Goal: Download file/media

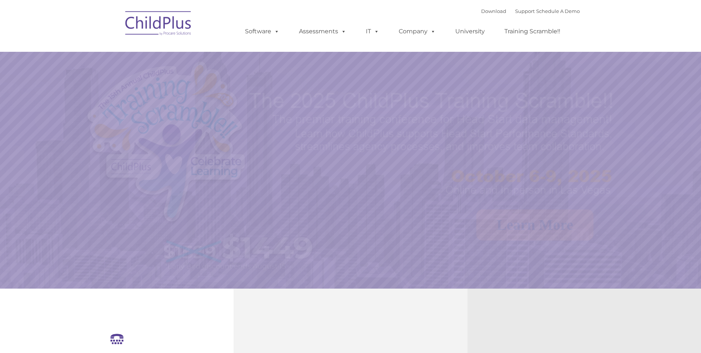
select select "MEDIUM"
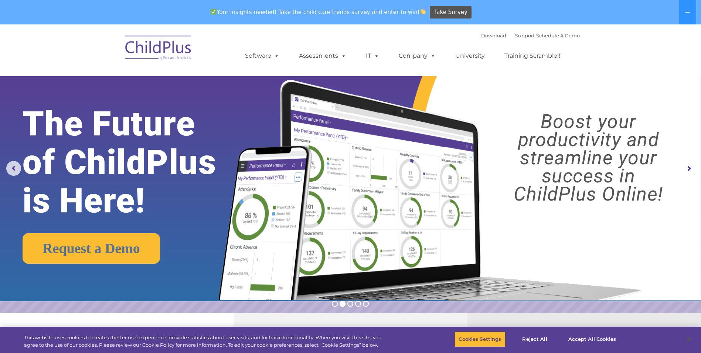
click at [159, 47] on img at bounding box center [159, 48] width 74 height 37
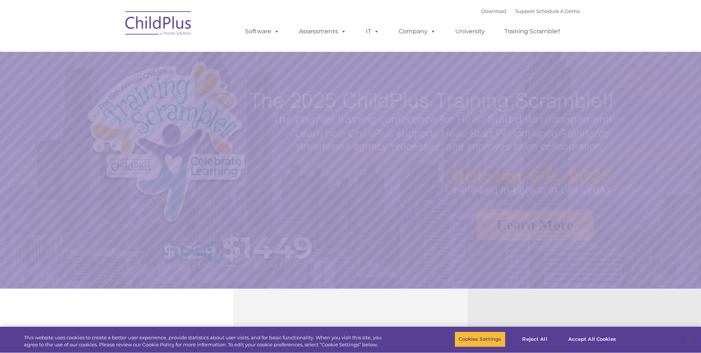
select select "MEDIUM"
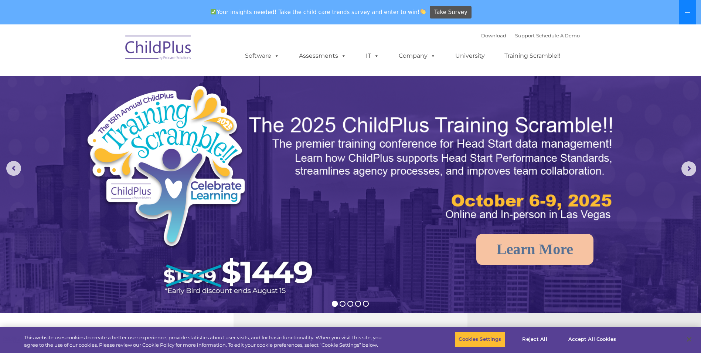
click at [685, 8] on button at bounding box center [688, 12] width 17 height 24
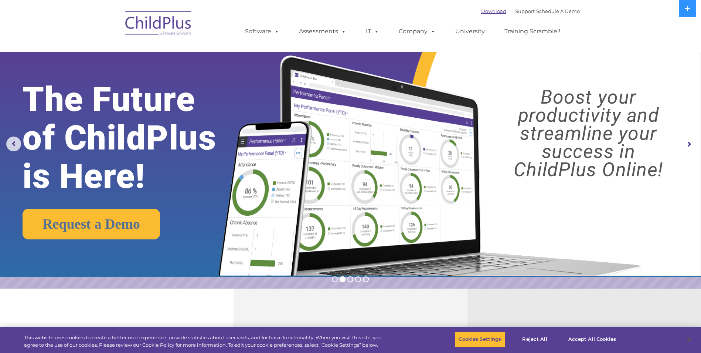
click at [481, 10] on link "Download" at bounding box center [493, 11] width 25 height 6
